Goal: Task Accomplishment & Management: Use online tool/utility

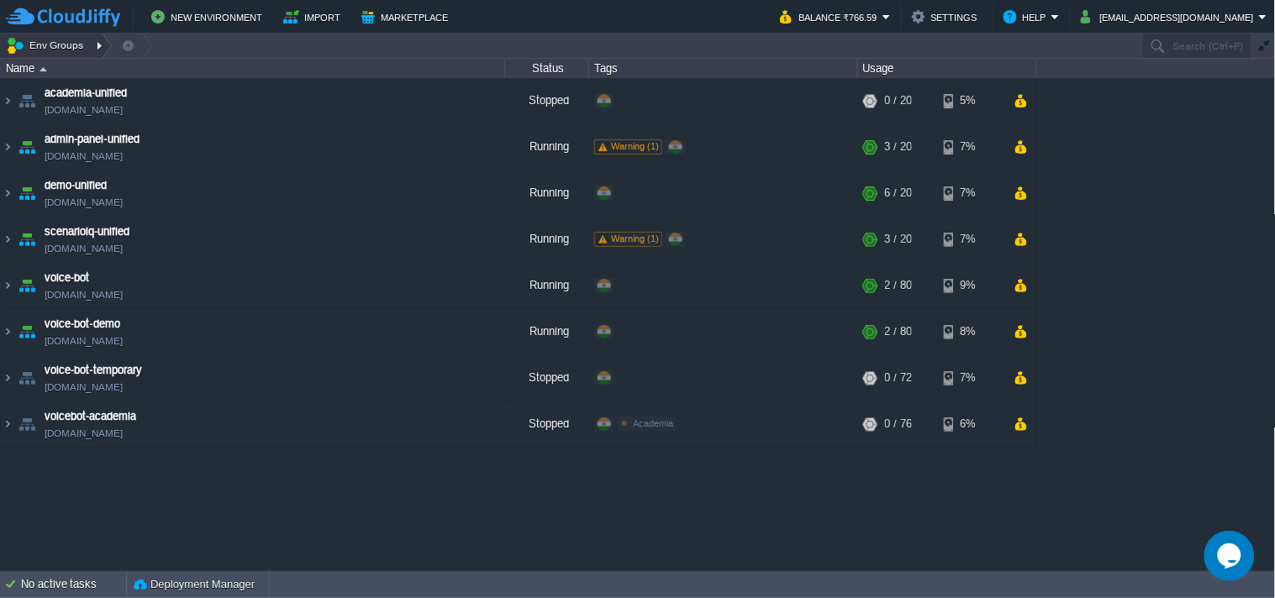
click at [97, 42] on div at bounding box center [101, 46] width 23 height 24
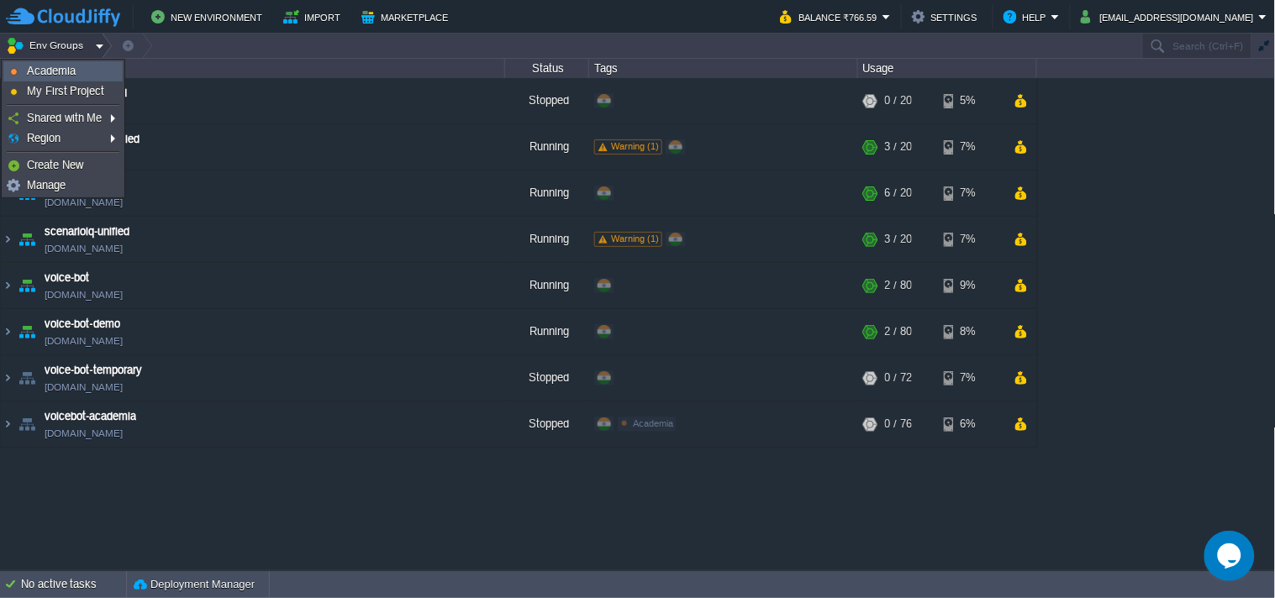
click at [86, 78] on link "Academia" at bounding box center [63, 71] width 118 height 18
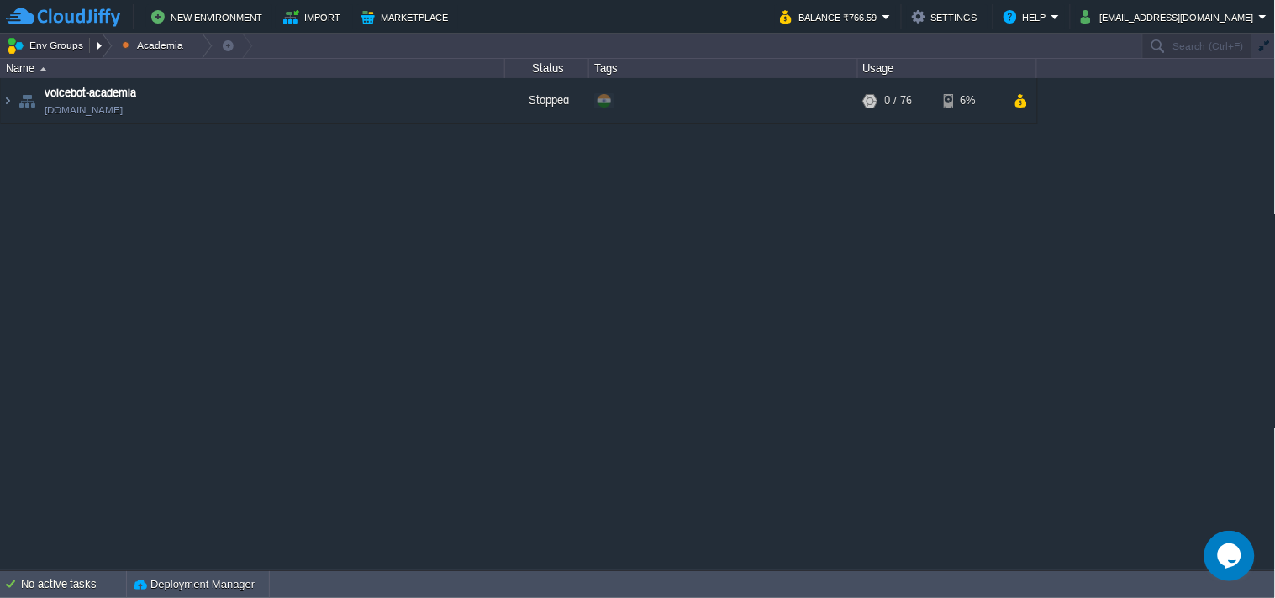
click at [55, 52] on button "Env Groups" at bounding box center [47, 46] width 83 height 24
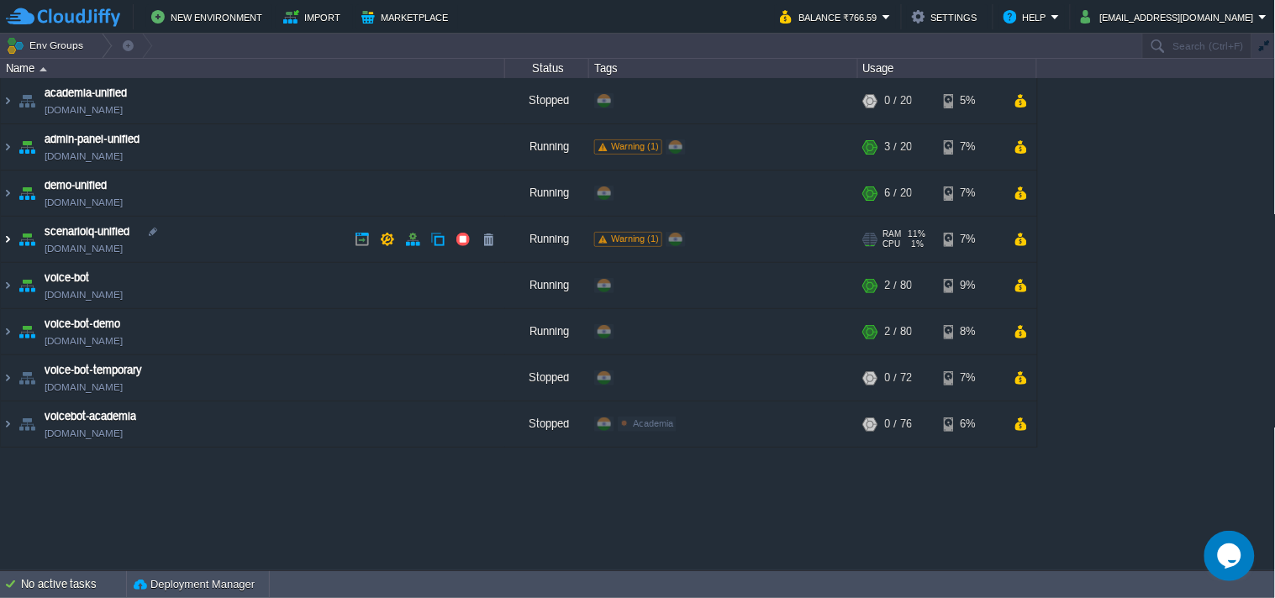
click at [9, 233] on img at bounding box center [7, 239] width 13 height 45
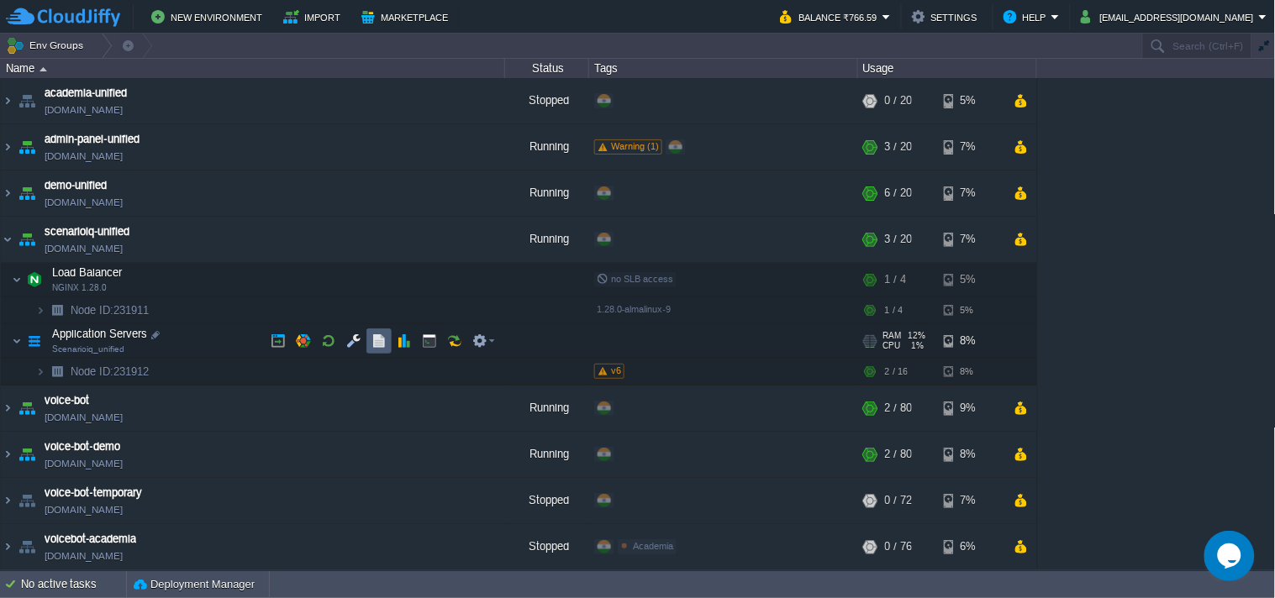
click at [372, 346] on button "button" at bounding box center [378, 341] width 15 height 15
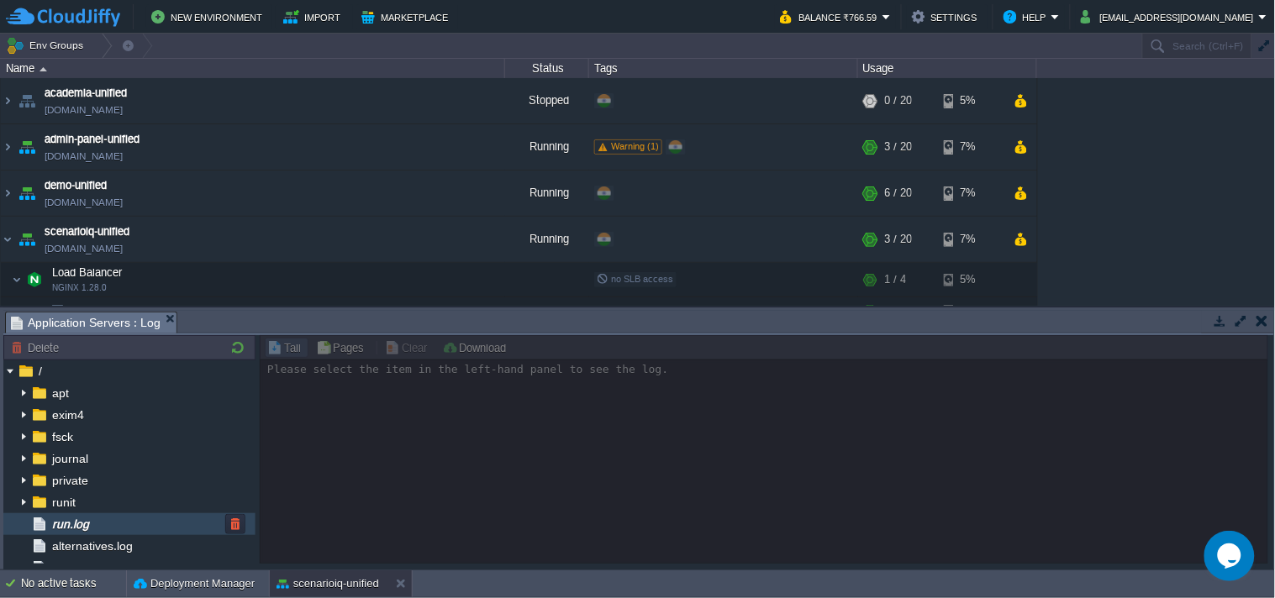
click at [88, 524] on span "run.log" at bounding box center [70, 524] width 43 height 15
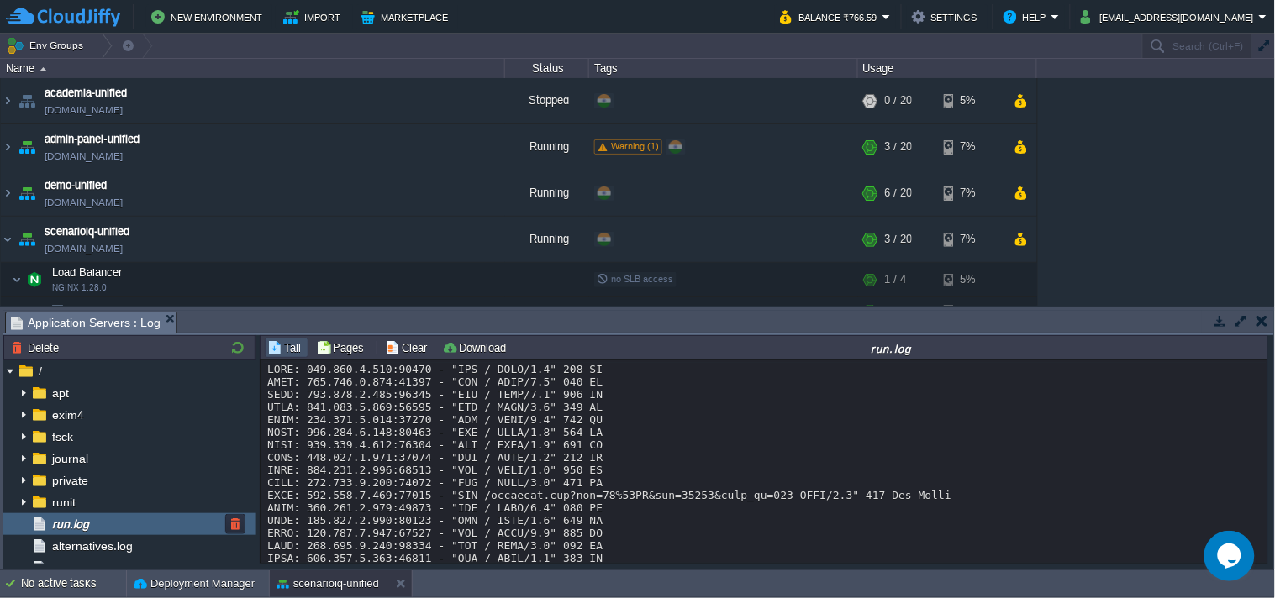
scroll to position [12918, 0]
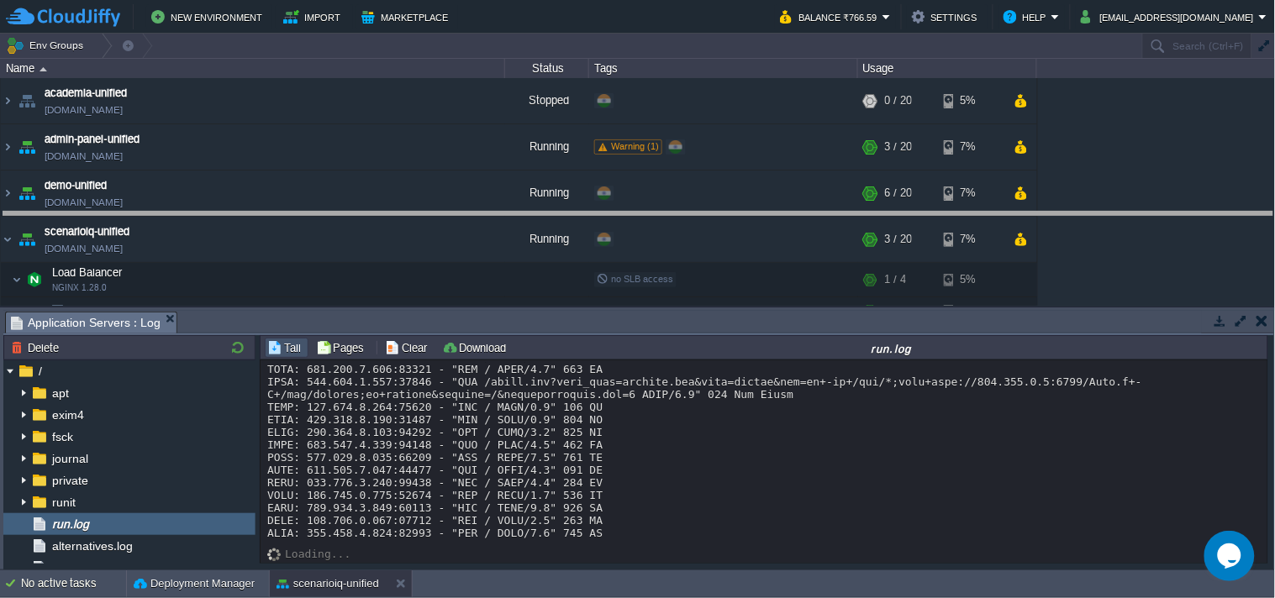
drag, startPoint x: 783, startPoint y: 322, endPoint x: 765, endPoint y: 198, distance: 124.8
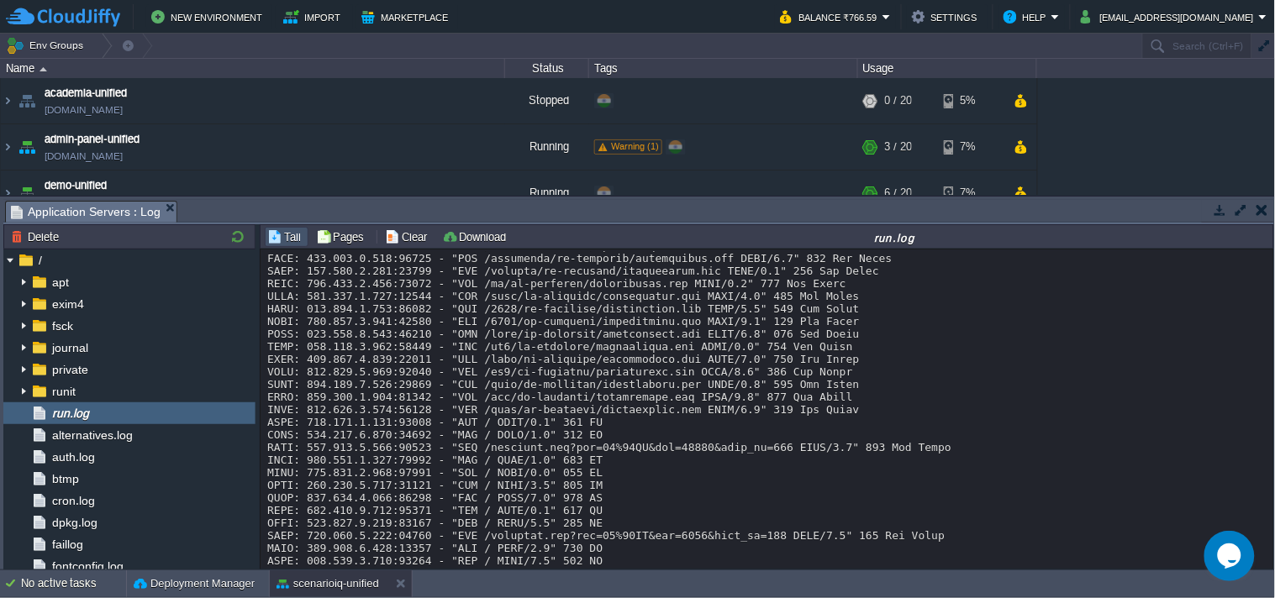
scroll to position [1960, 0]
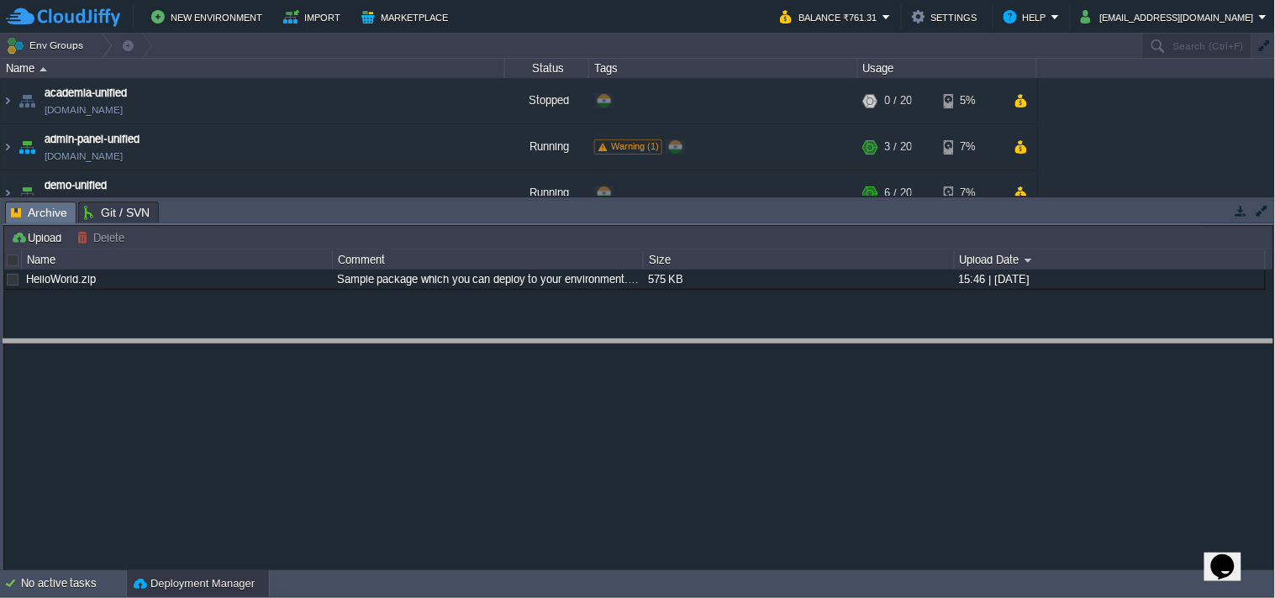
drag, startPoint x: 1175, startPoint y: 217, endPoint x: 1149, endPoint y: 365, distance: 150.2
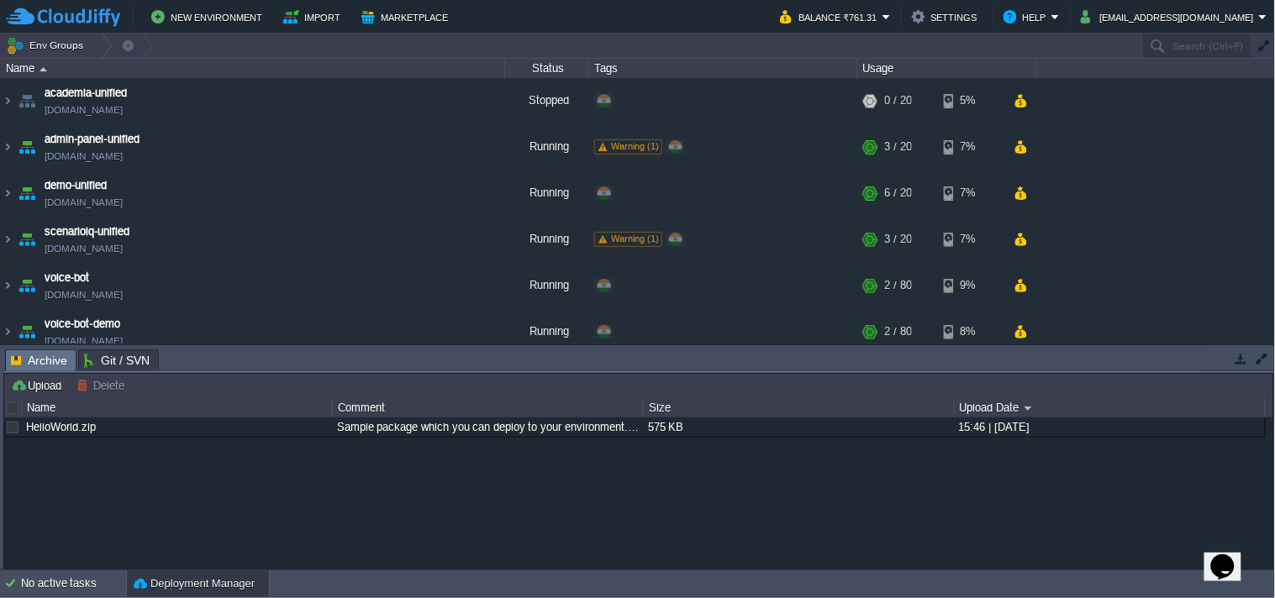
click at [1236, 354] on button "button" at bounding box center [1240, 358] width 15 height 15
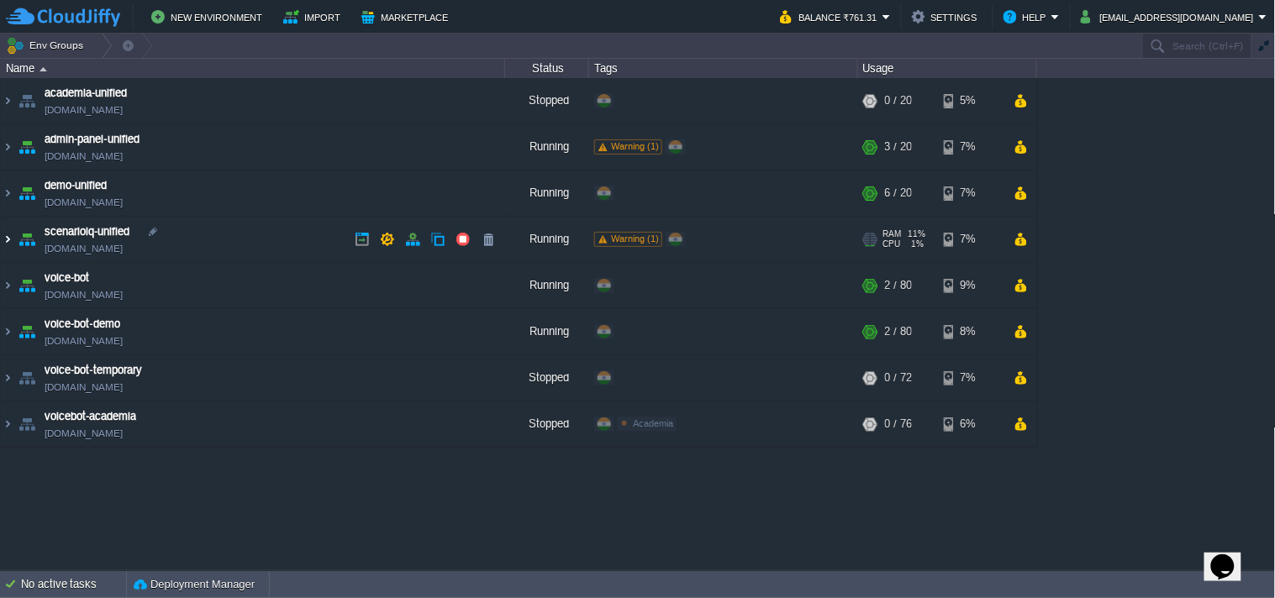
click at [8, 237] on img at bounding box center [7, 239] width 13 height 45
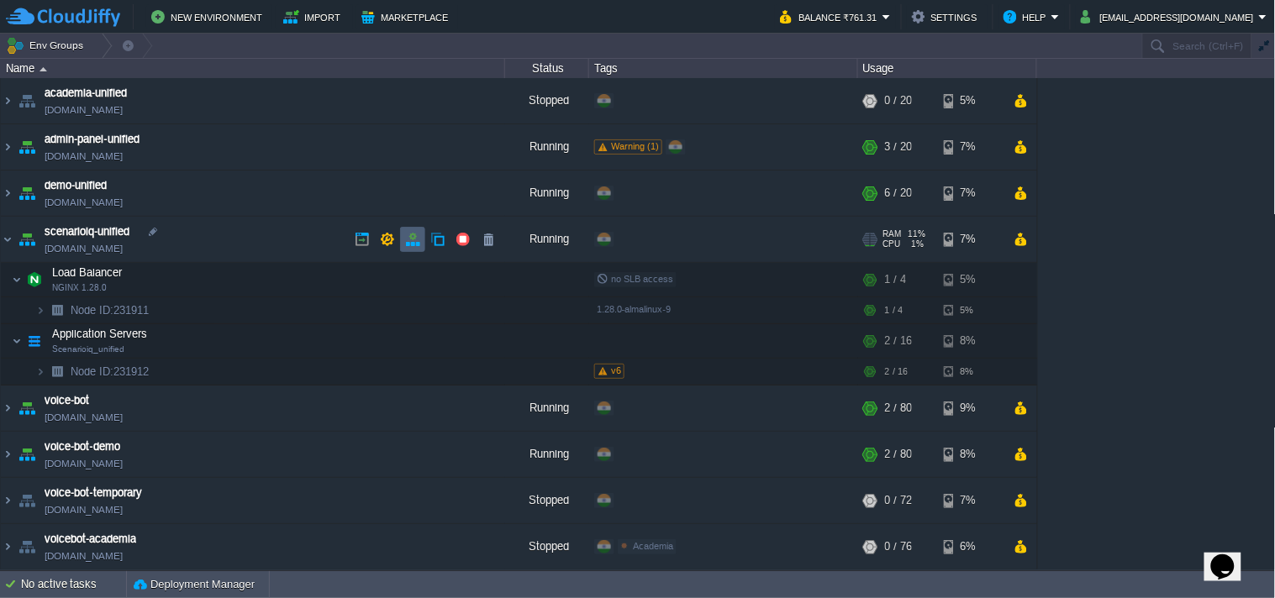
click at [415, 241] on button "button" at bounding box center [412, 239] width 15 height 15
